Goal: Book appointment/travel/reservation

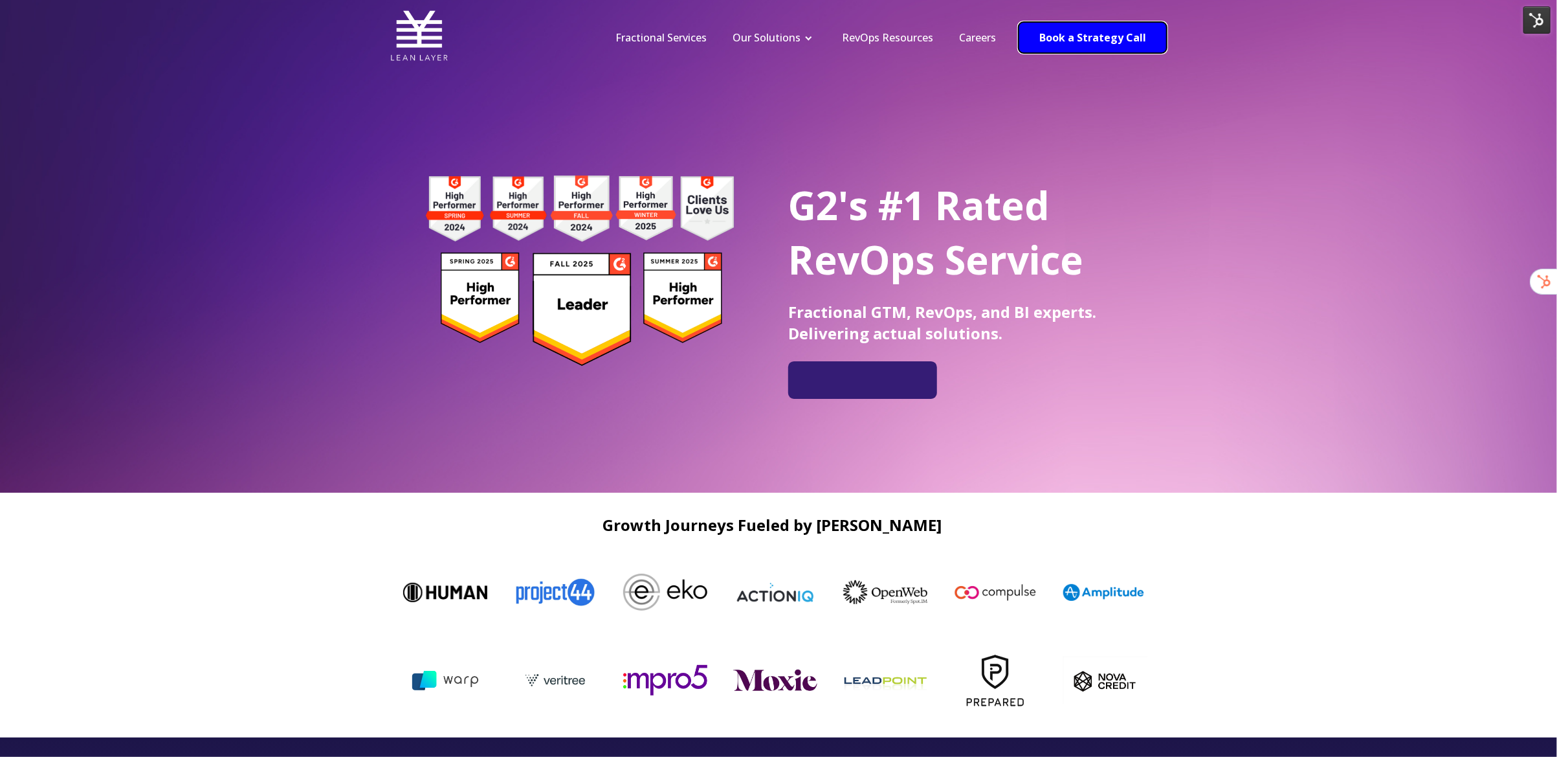
click at [1108, 39] on link "Book a Strategy Call" at bounding box center [1093, 37] width 148 height 31
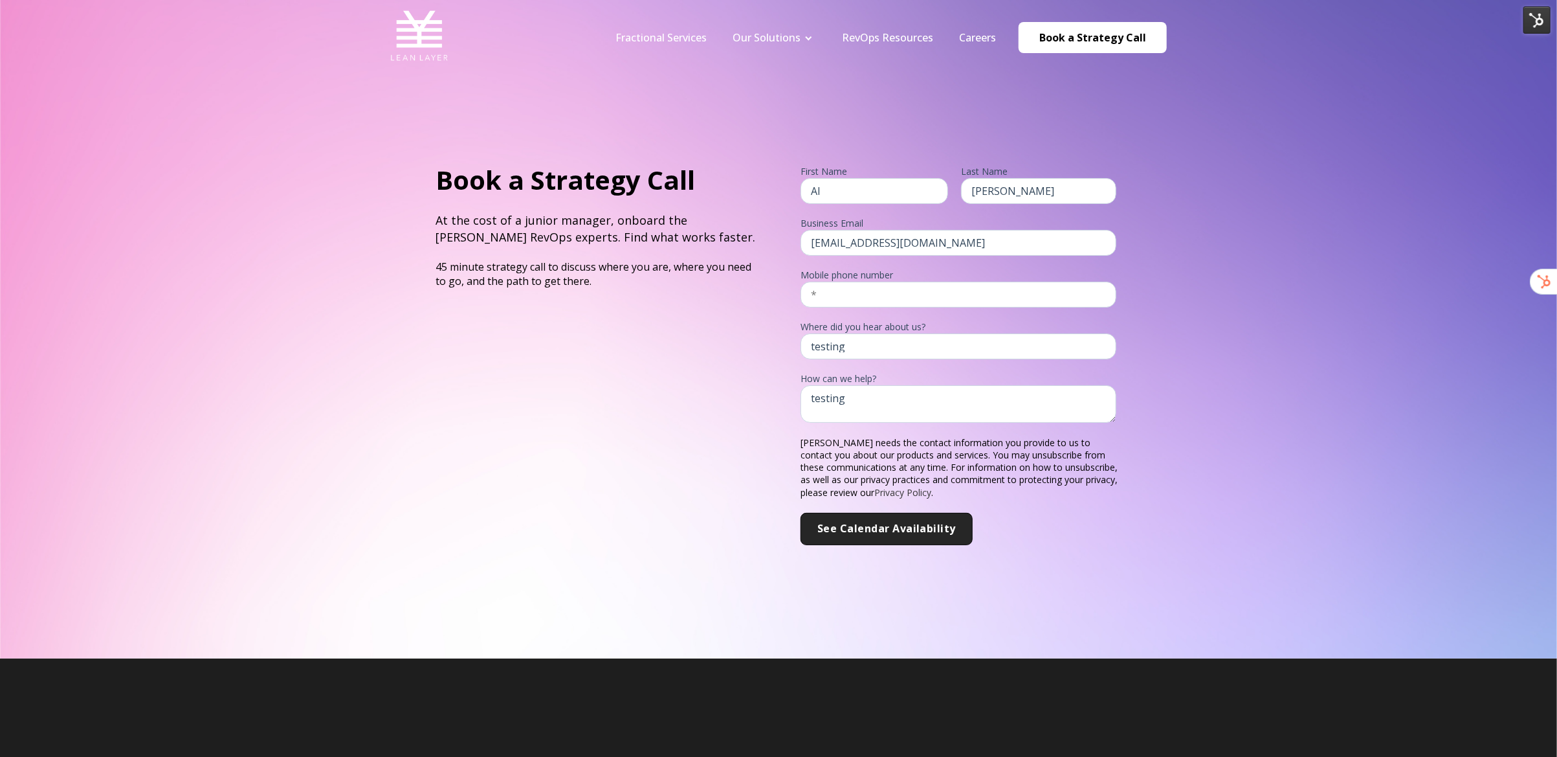
click at [367, 201] on div "Book a Strategy Call At the cost of a junior manager, onboard the [PERSON_NAME]…" at bounding box center [778, 329] width 1557 height 658
drag, startPoint x: 882, startPoint y: 187, endPoint x: 951, endPoint y: 186, distance: 68.6
click at [883, 187] on input "Al" at bounding box center [875, 191] width 148 height 26
click at [1048, 187] on input "[PERSON_NAME]" at bounding box center [1038, 191] width 155 height 26
drag, startPoint x: 639, startPoint y: 358, endPoint x: 682, endPoint y: 328, distance: 52.6
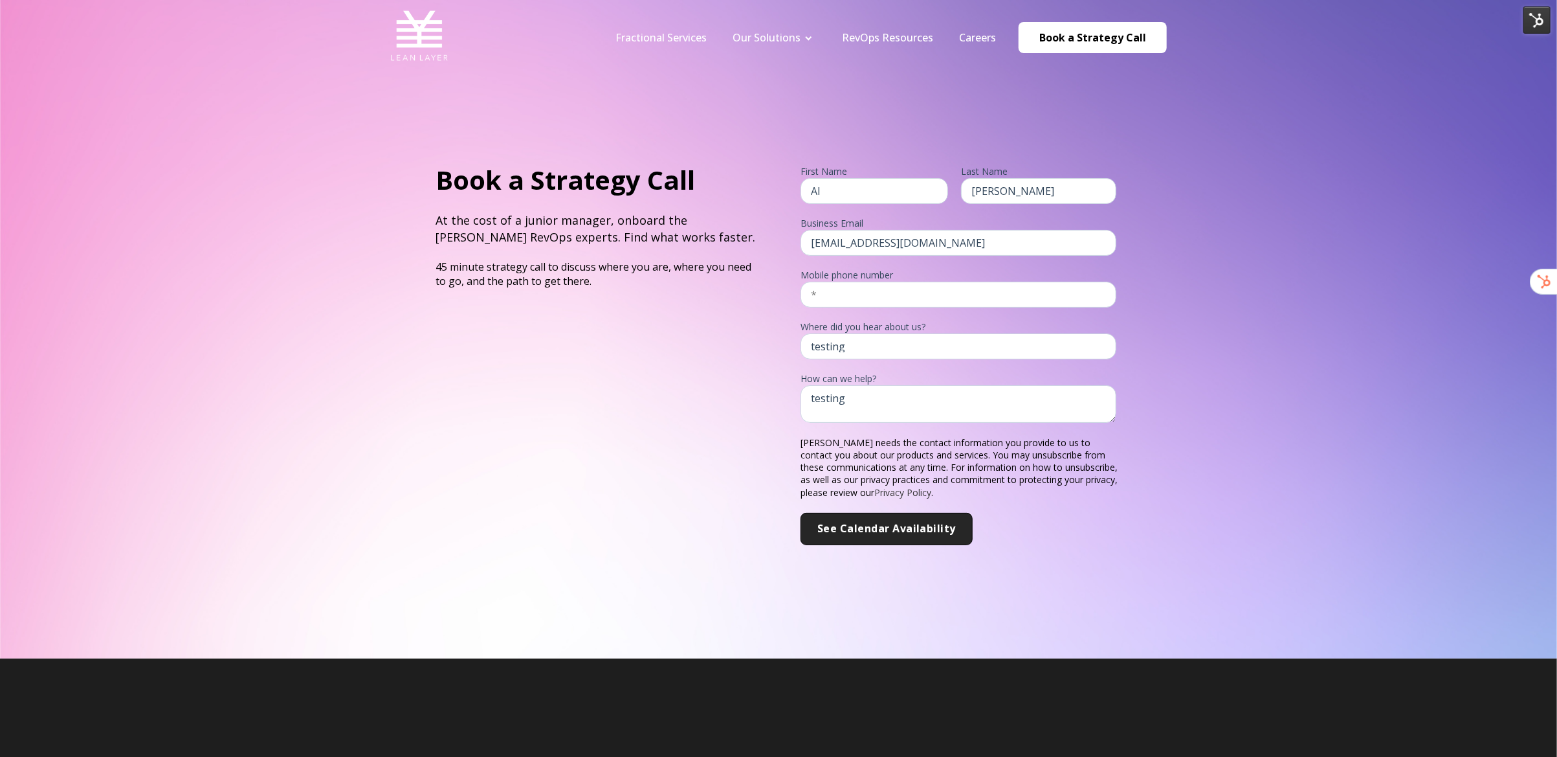
click at [639, 358] on div "Book a Strategy Call At the cost of a junior manager, onboard the [PERSON_NAME]…" at bounding box center [596, 353] width 347 height 383
